Goal: Information Seeking & Learning: Learn about a topic

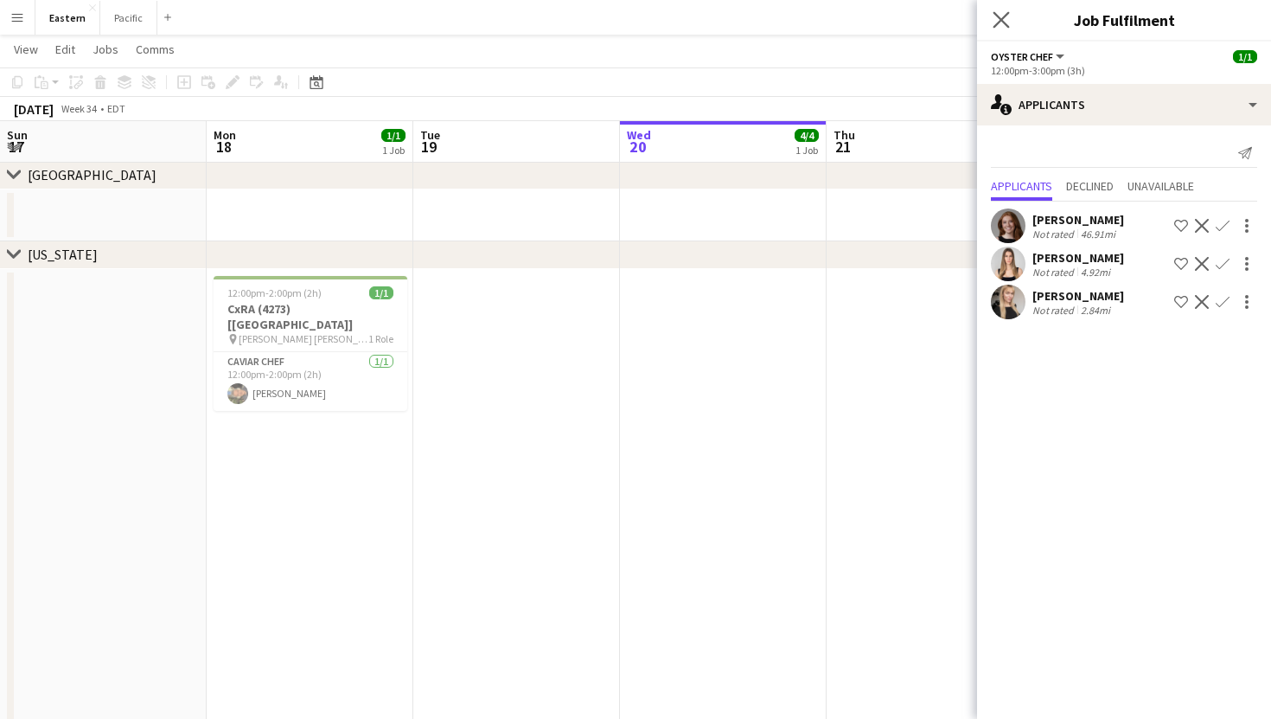
scroll to position [0, 414]
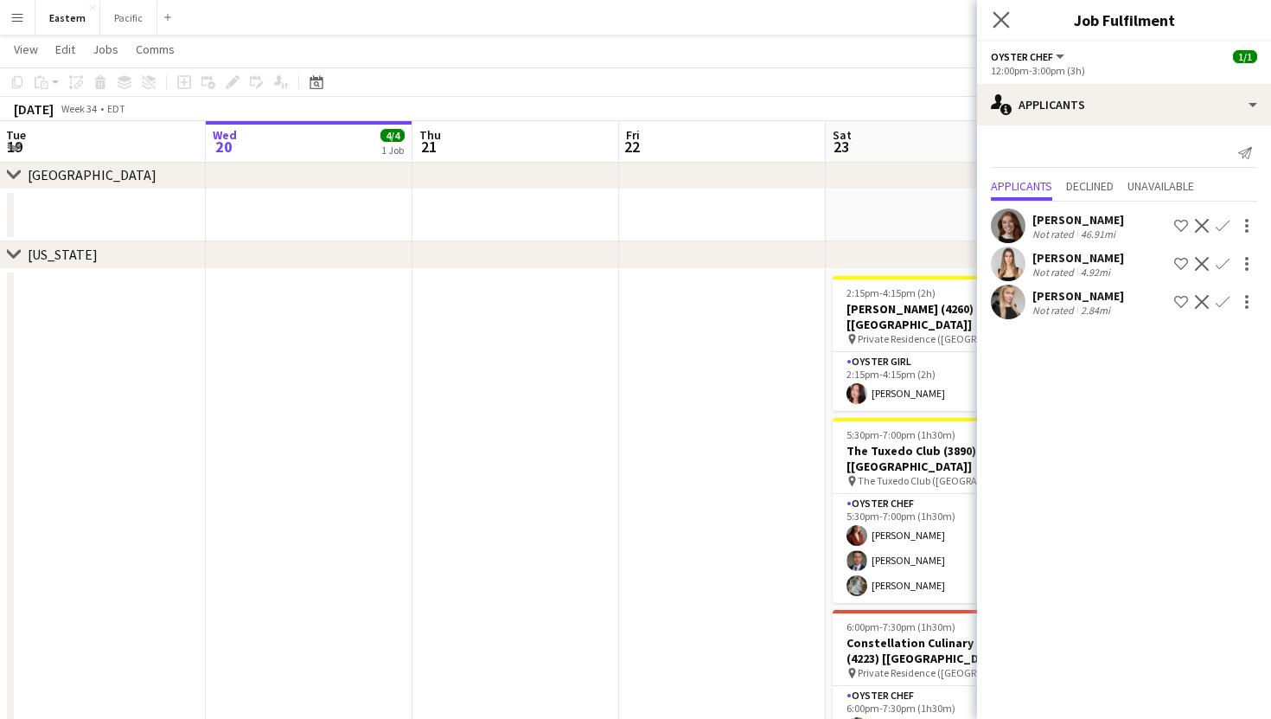
click at [997, 11] on icon "Close pop-in" at bounding box center [1001, 19] width 16 height 16
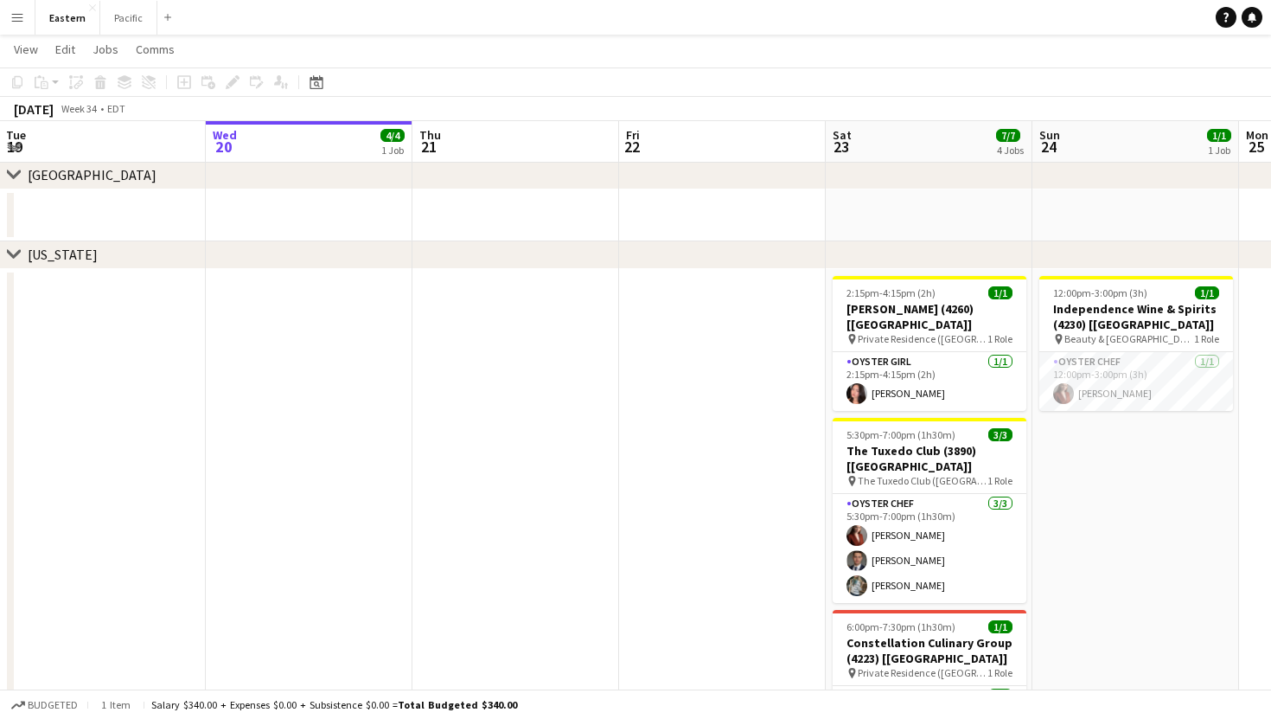
click at [20, 15] on app-icon "Menu" at bounding box center [17, 17] width 14 height 14
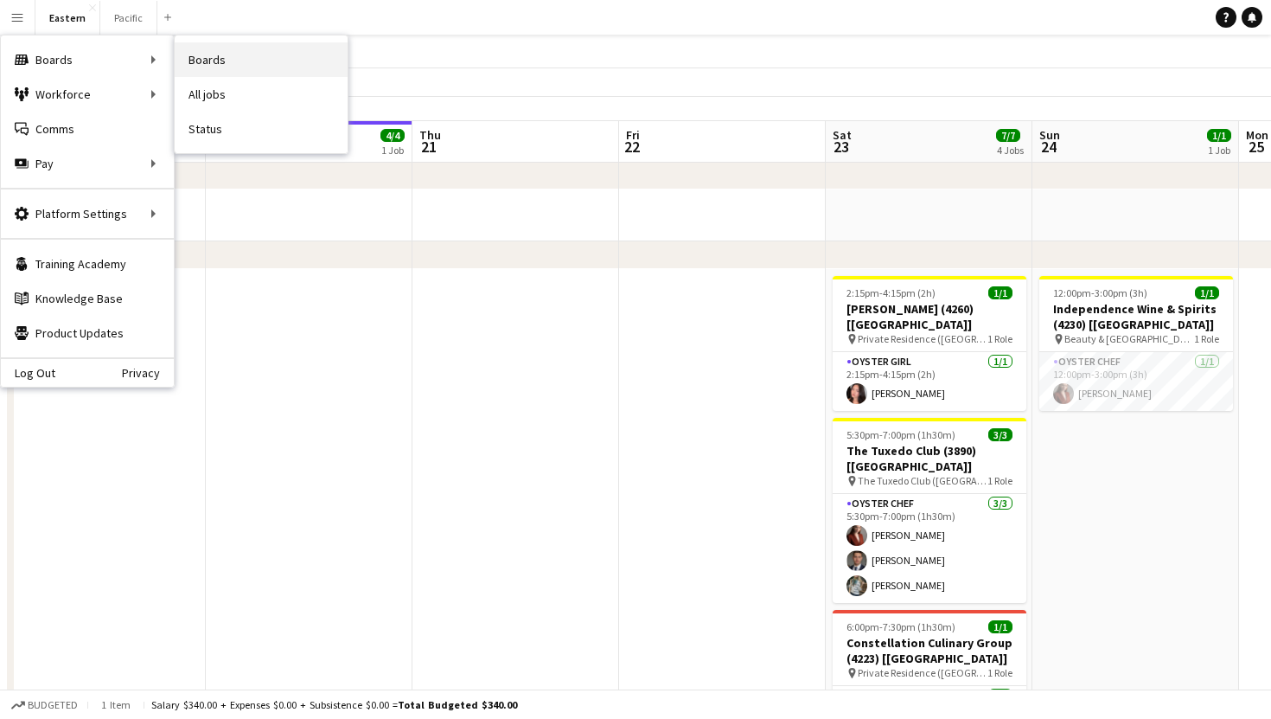
click at [254, 67] on link "Boards" at bounding box center [261, 59] width 173 height 35
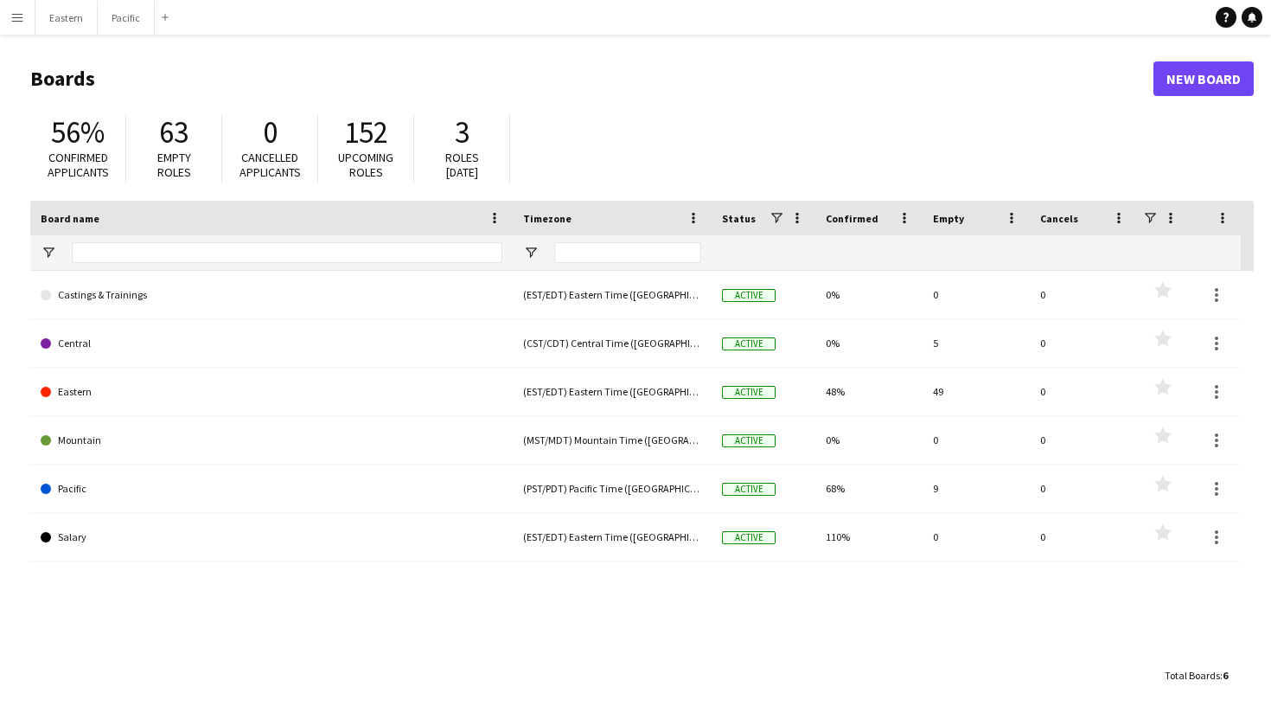
click at [22, 20] on app-icon "Menu" at bounding box center [17, 17] width 14 height 14
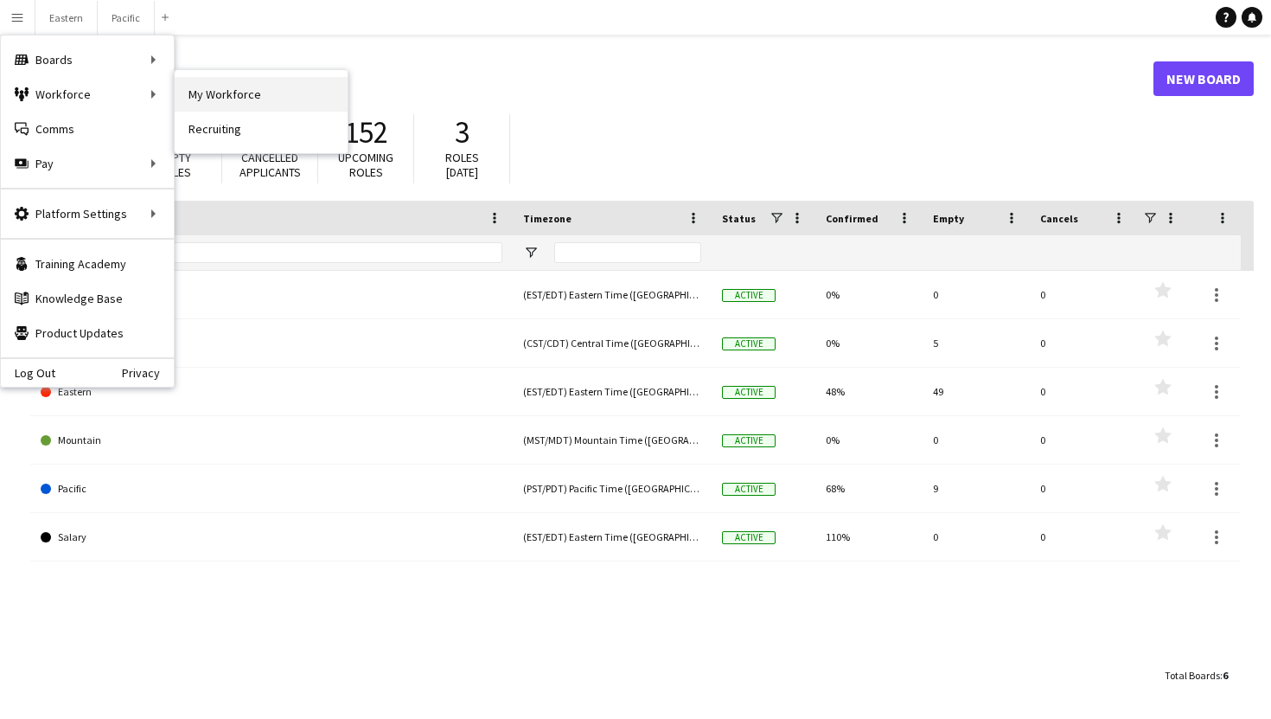
click at [265, 94] on link "My Workforce" at bounding box center [261, 94] width 173 height 35
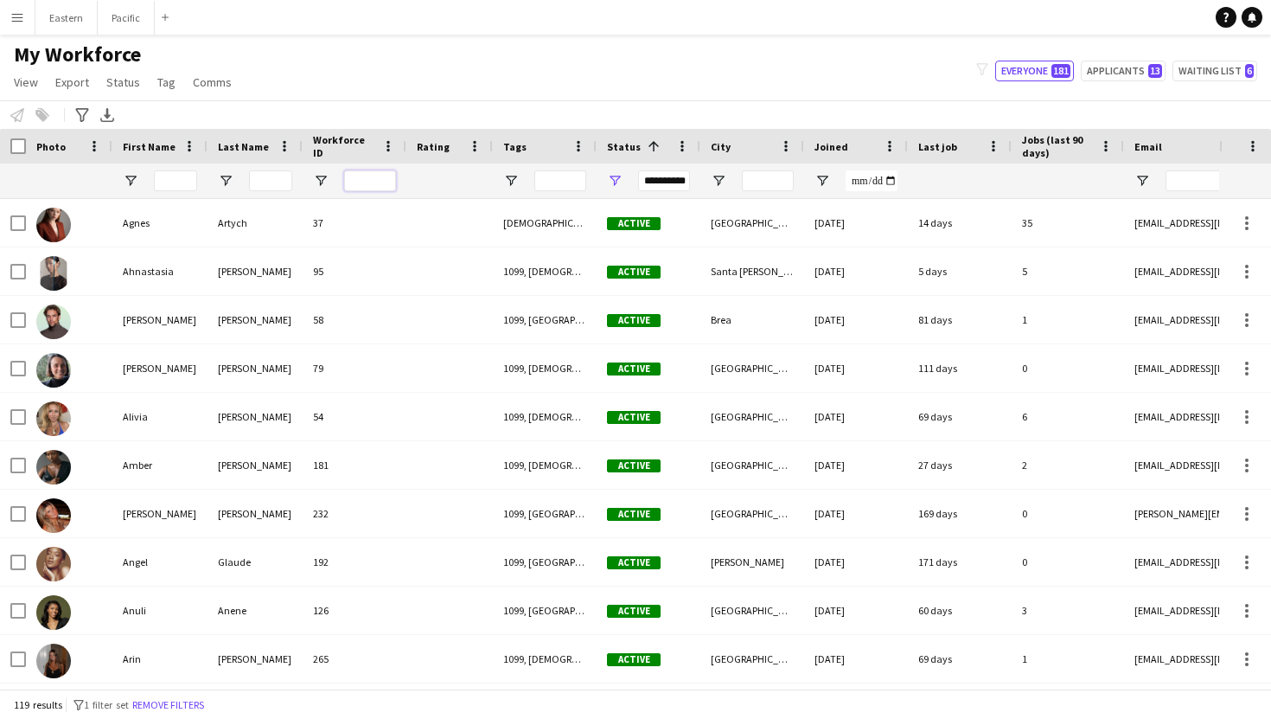
click at [375, 172] on input "Workforce ID Filter Input" at bounding box center [370, 180] width 52 height 21
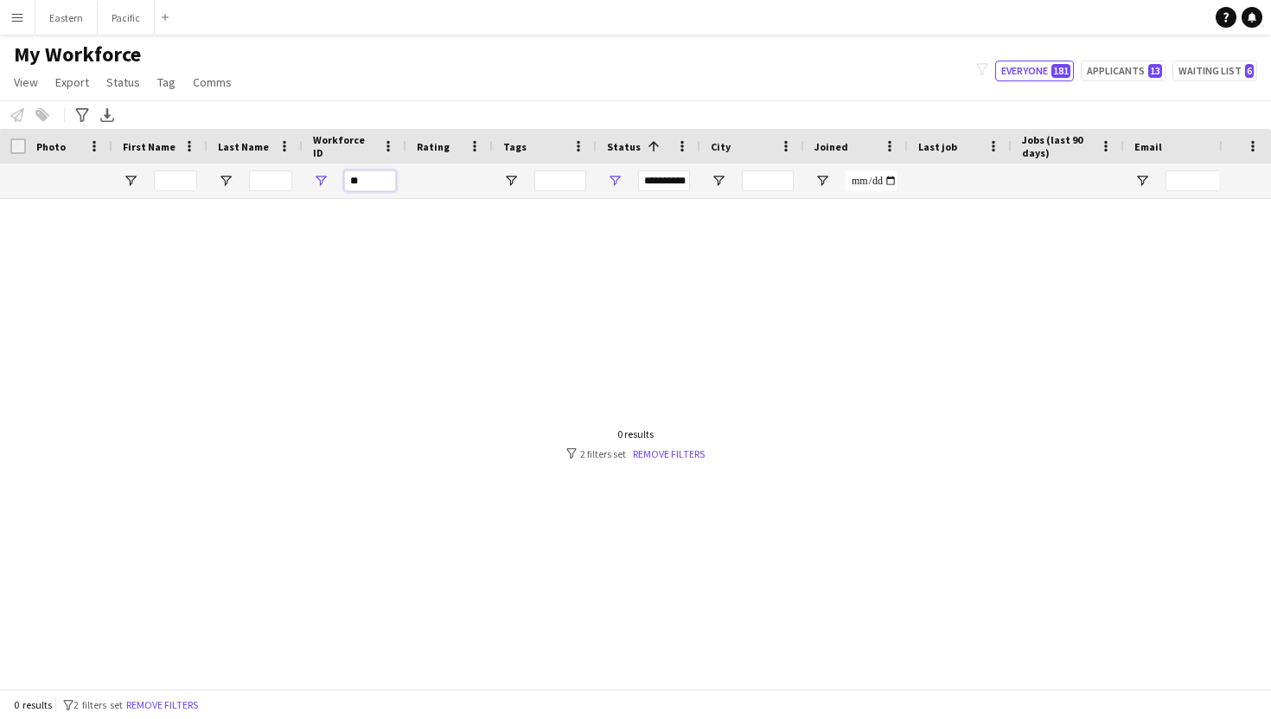
type input "*"
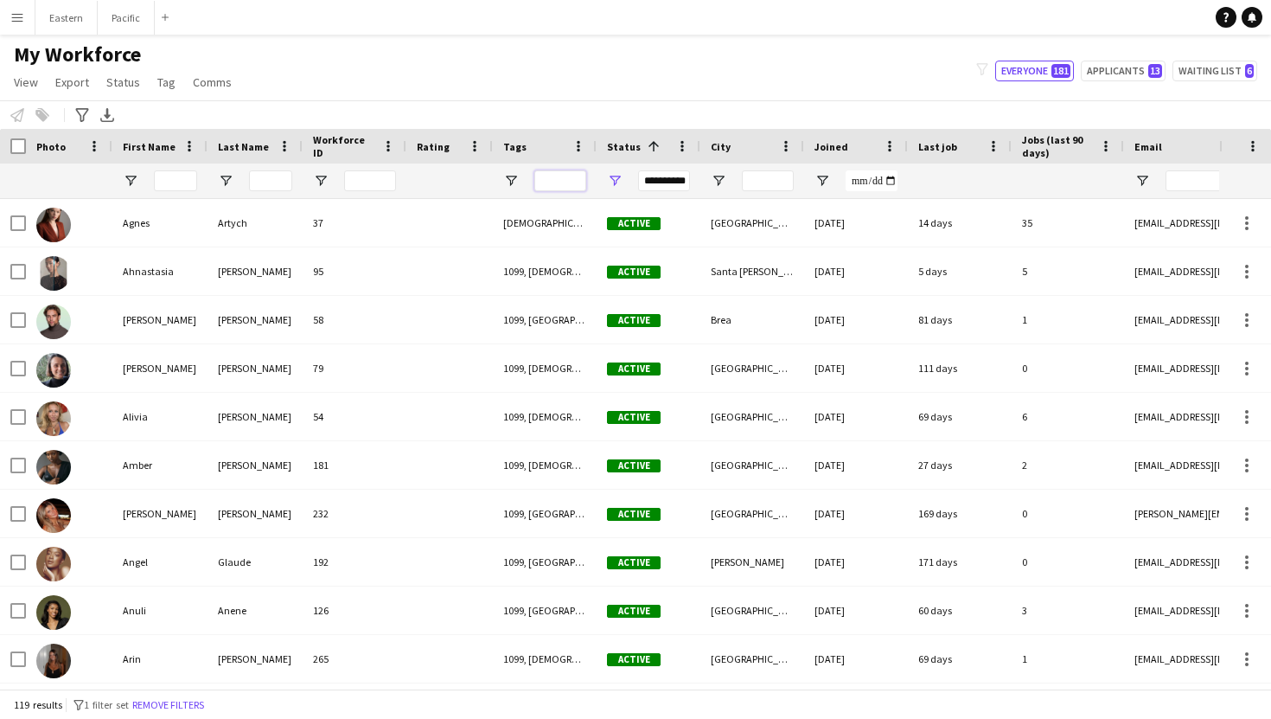
click at [570, 185] on input "Tags Filter Input" at bounding box center [560, 180] width 52 height 21
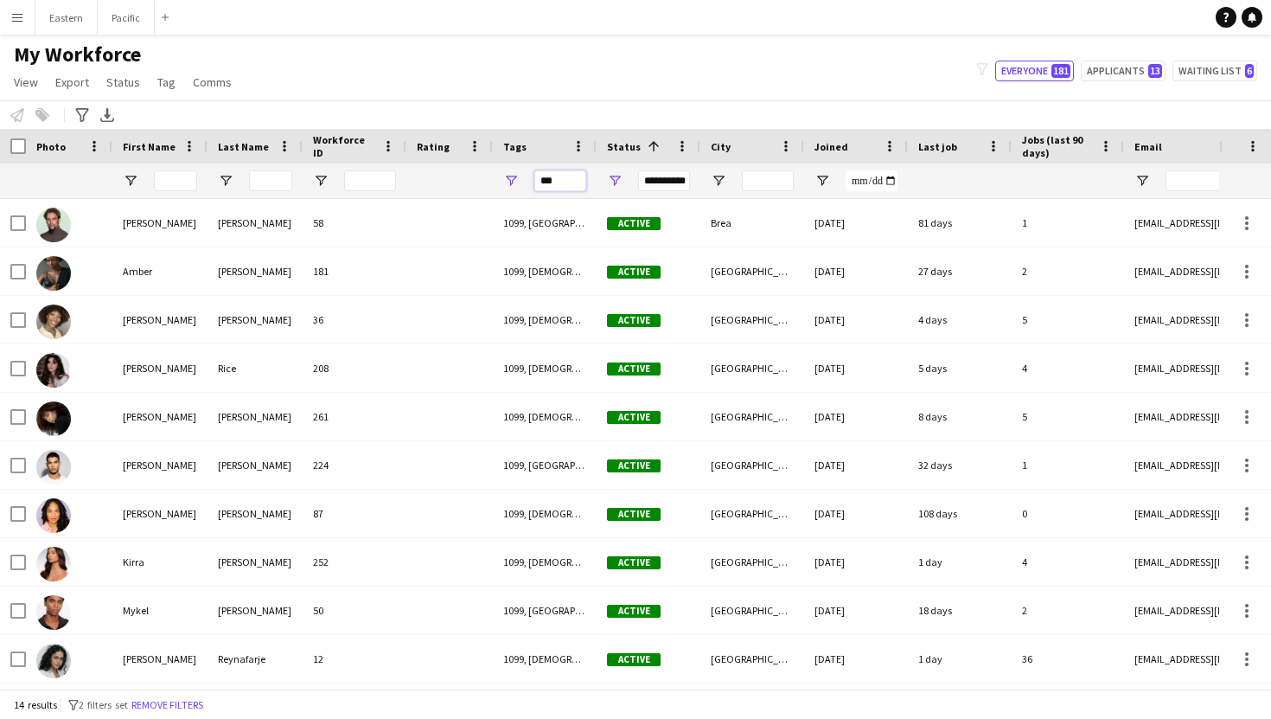
type input "***"
click at [507, 180] on span "Open Filter Menu" at bounding box center [511, 181] width 16 height 16
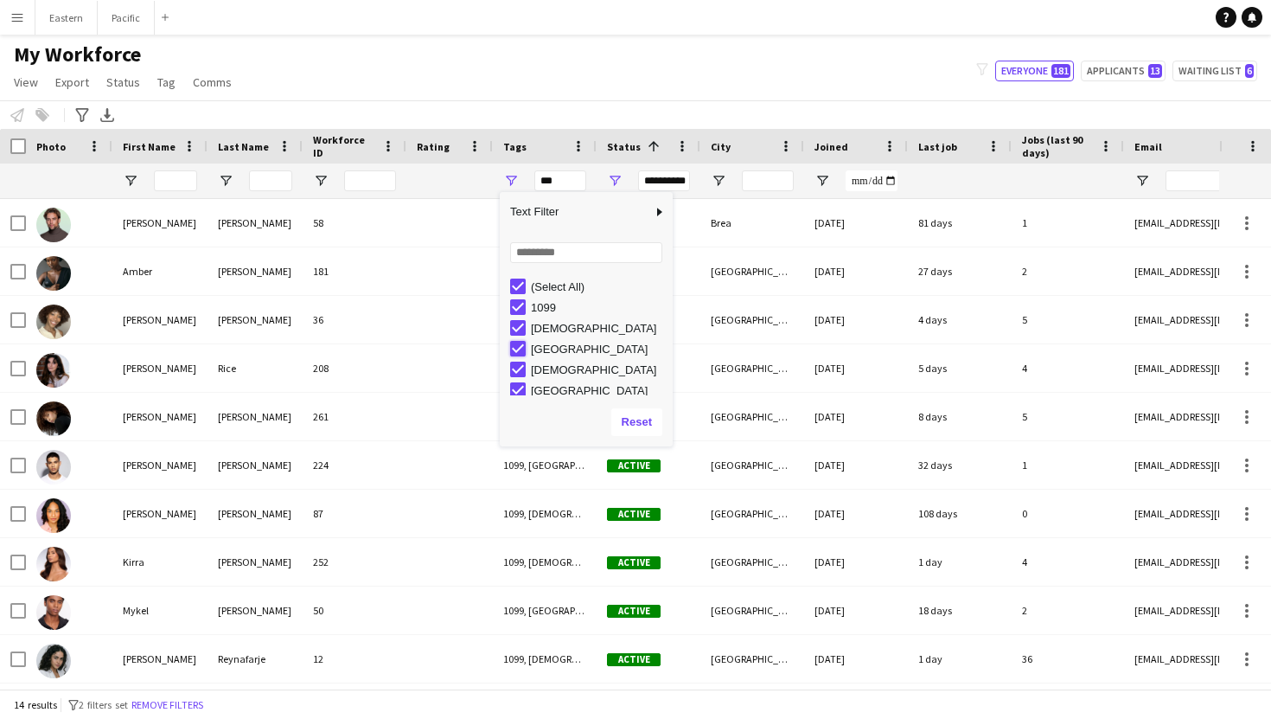
type input "**********"
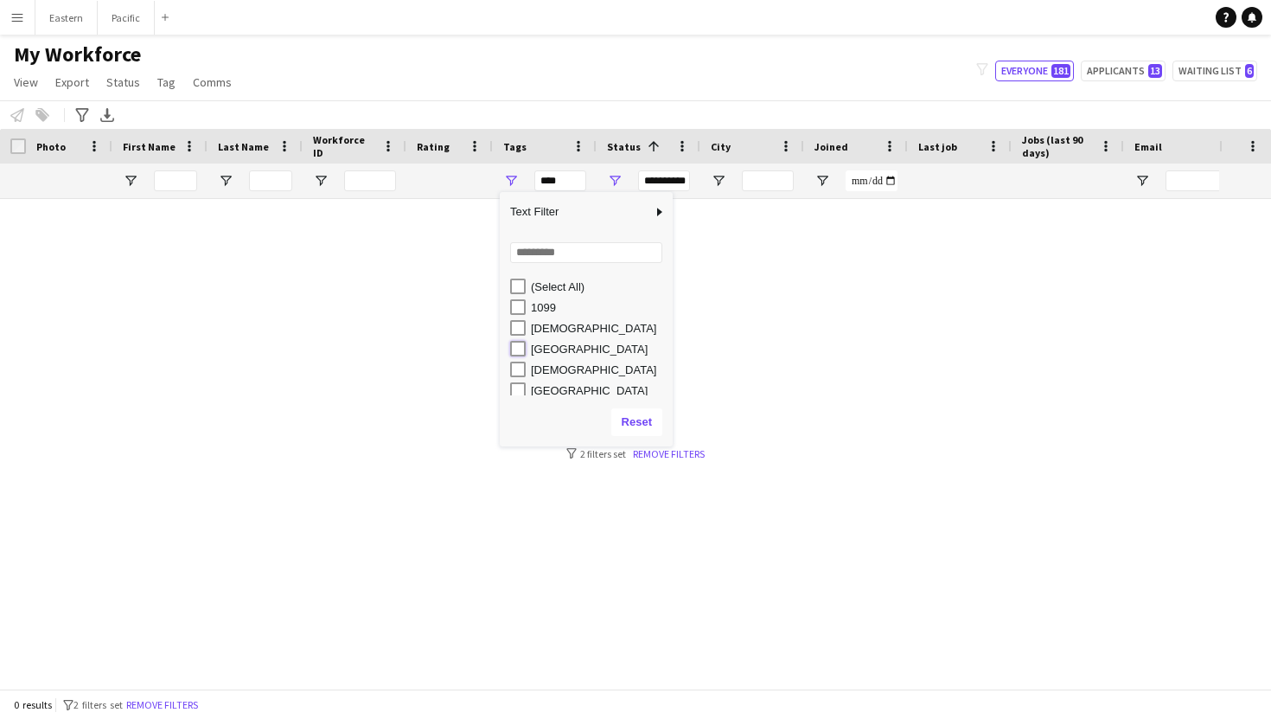
type input "**********"
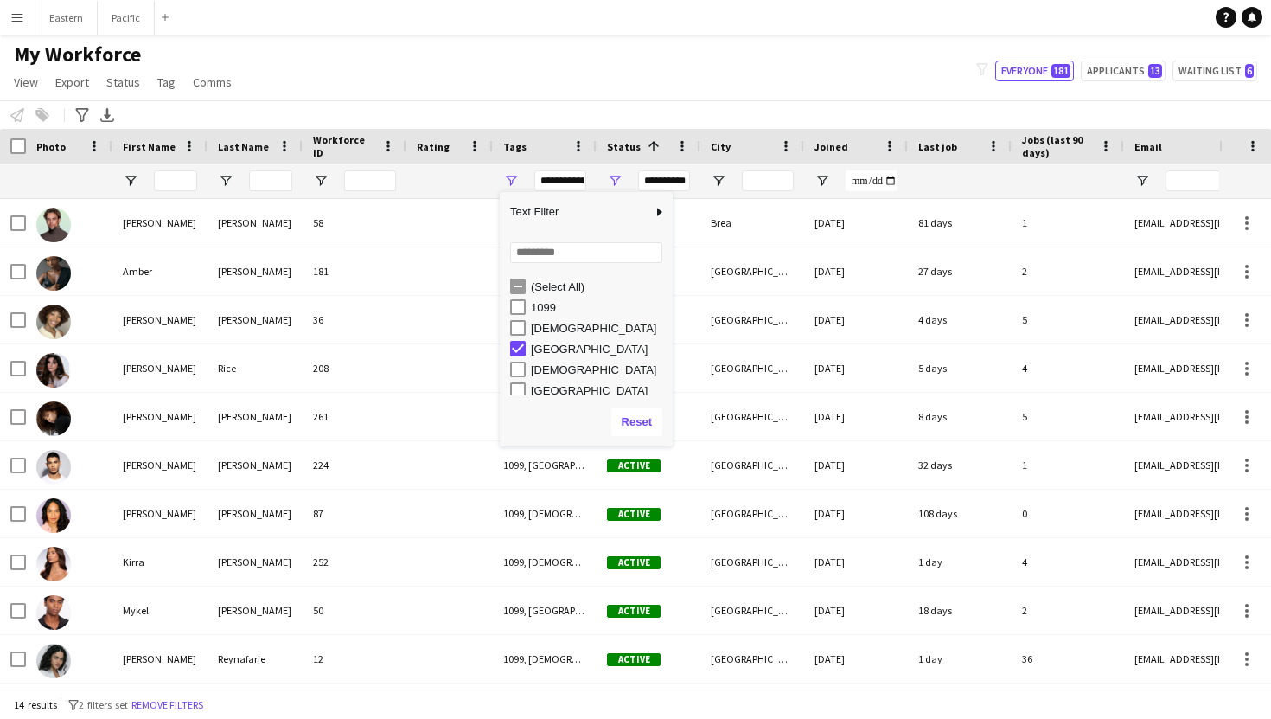
click at [646, 109] on div "Notify workforce Add to tag Select at least one crew to tag him or her. Advance…" at bounding box center [635, 114] width 1271 height 29
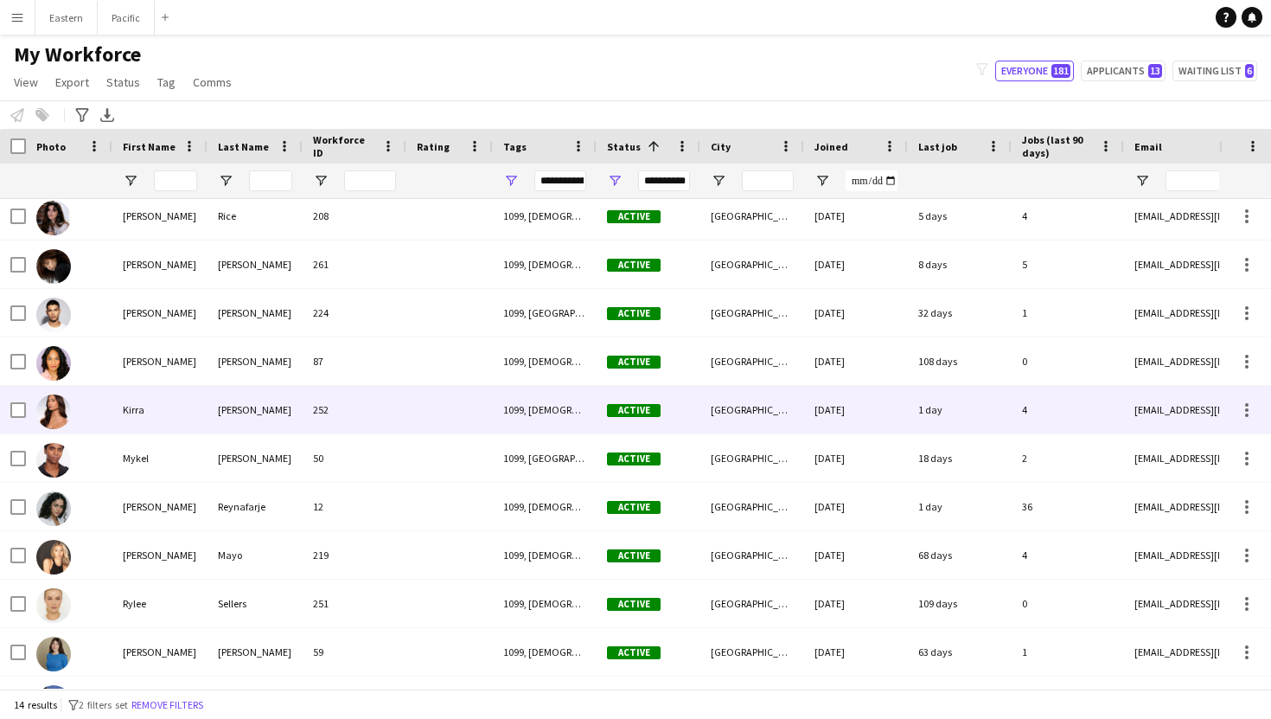
scroll to position [189, 0]
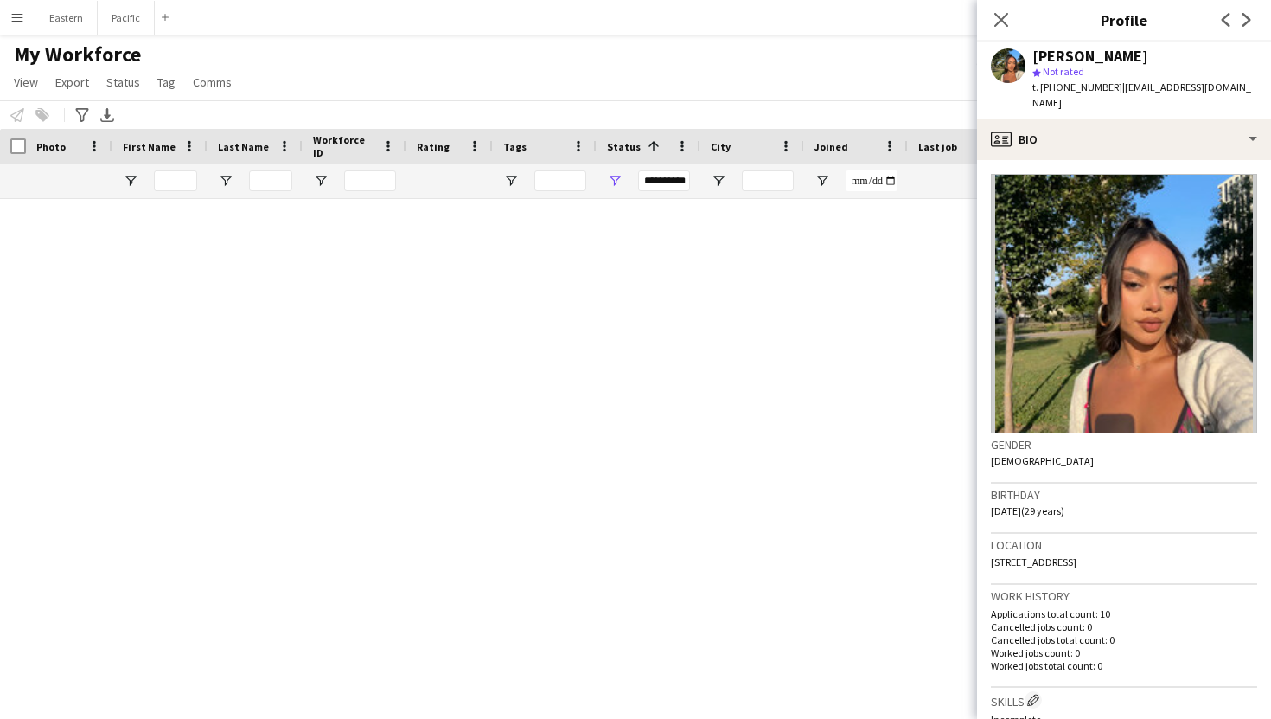
scroll to position [1009, 0]
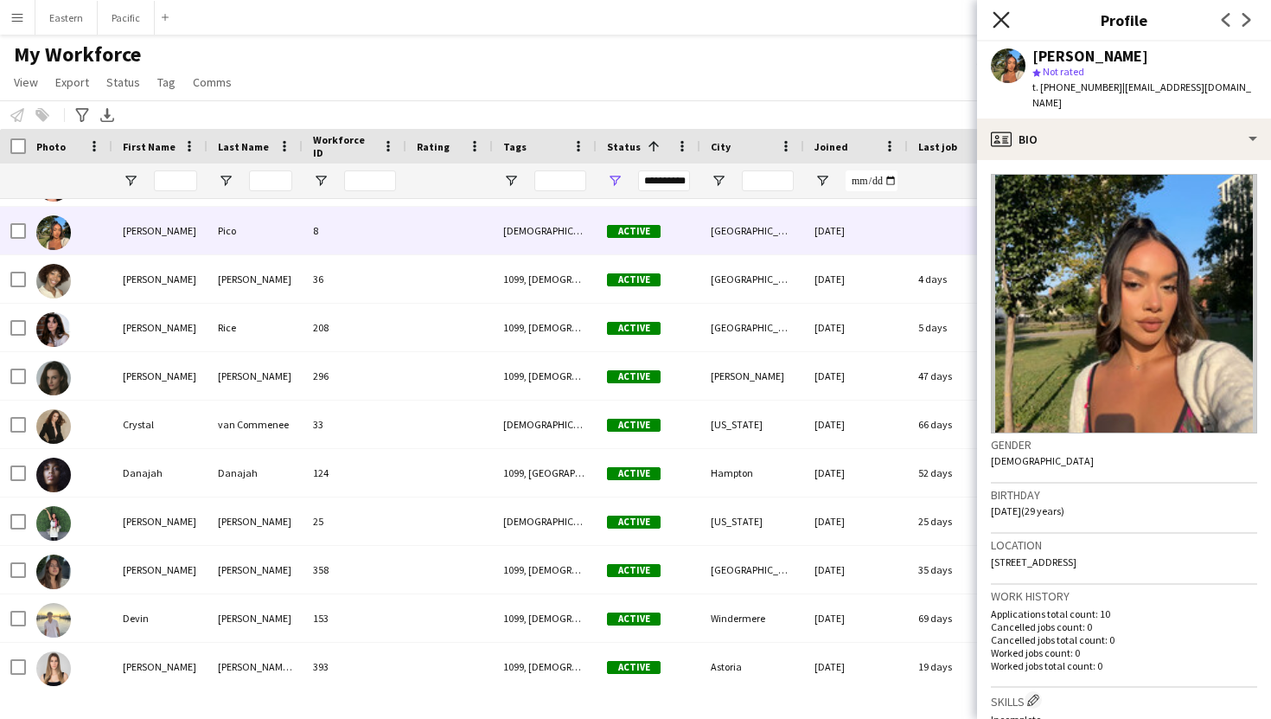
click at [999, 25] on icon "Close pop-in" at bounding box center [1001, 19] width 16 height 16
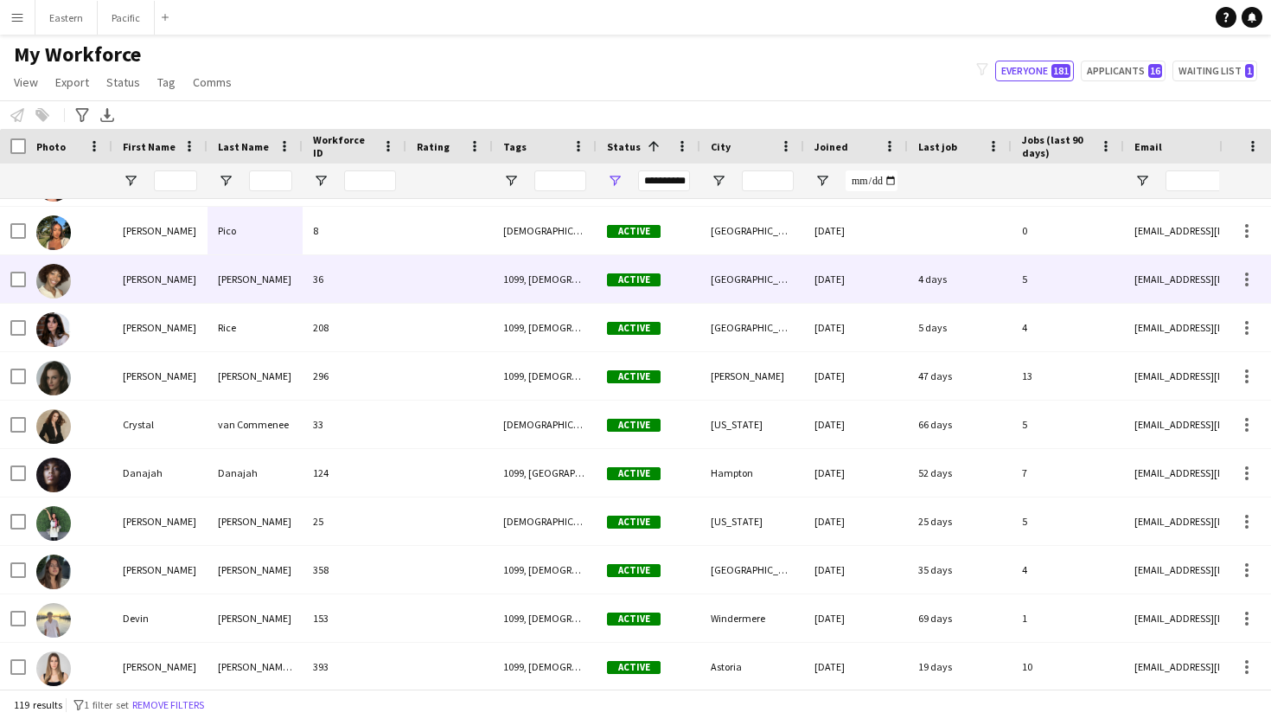
click at [234, 275] on div "[PERSON_NAME]" at bounding box center [255, 279] width 95 height 48
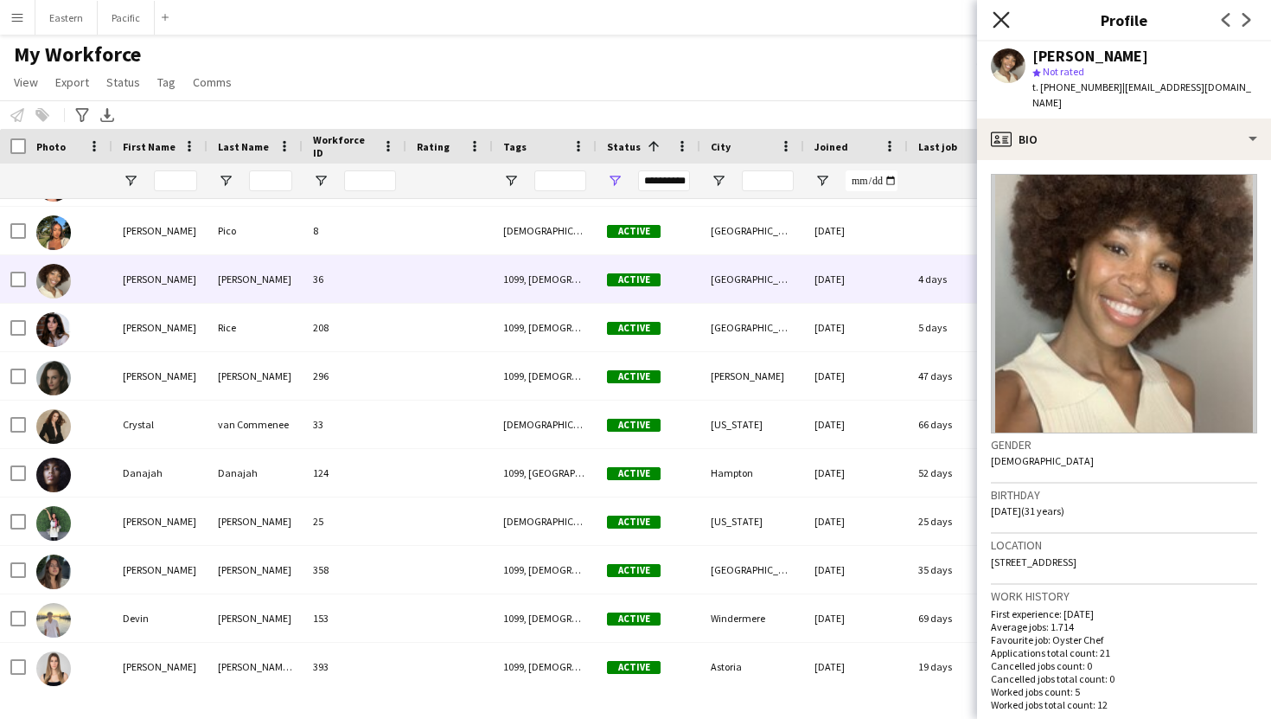
click at [1003, 20] on icon "Close pop-in" at bounding box center [1001, 19] width 16 height 16
